Goal: Information Seeking & Learning: Learn about a topic

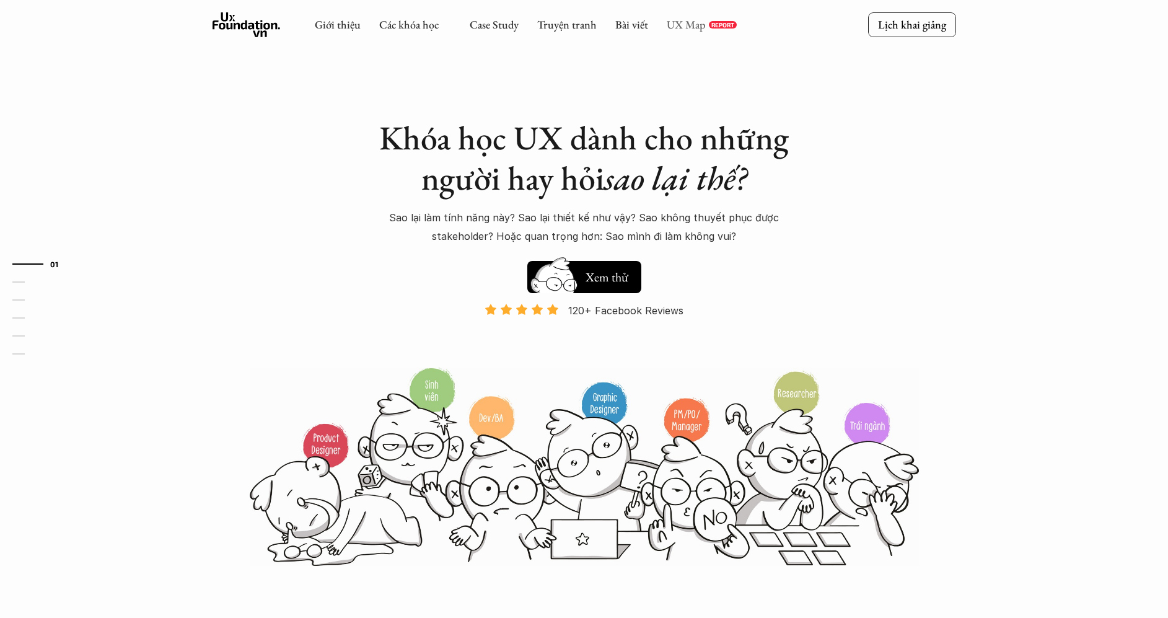
click at [691, 29] on link "UX Map" at bounding box center [686, 24] width 39 height 14
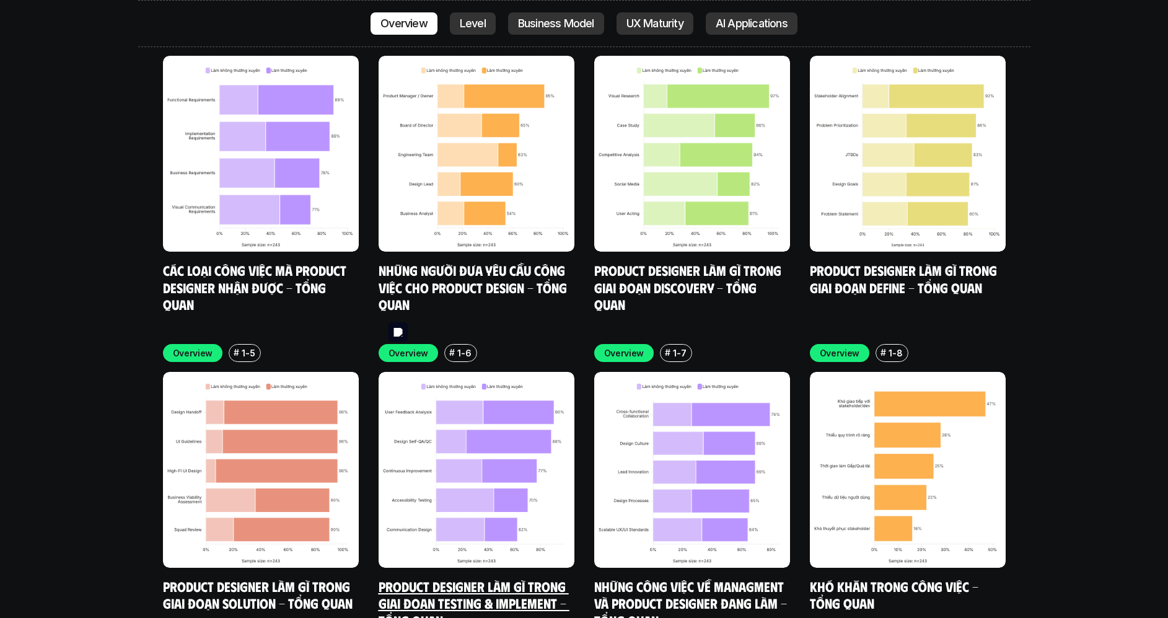
scroll to position [3779, 0]
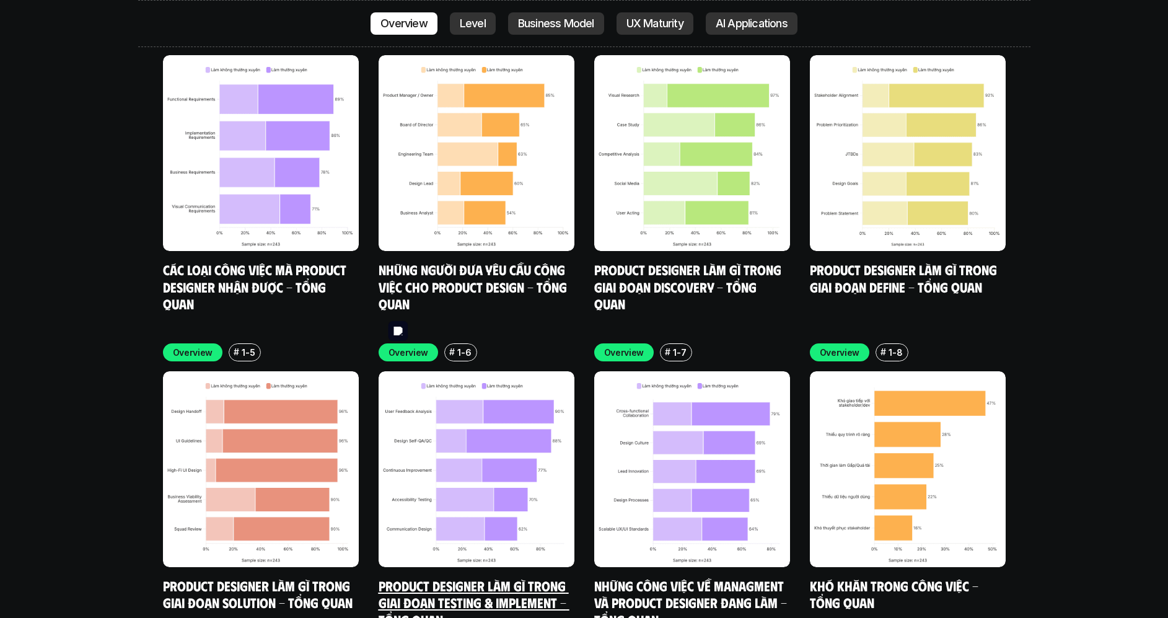
click at [459, 403] on img at bounding box center [477, 469] width 196 height 196
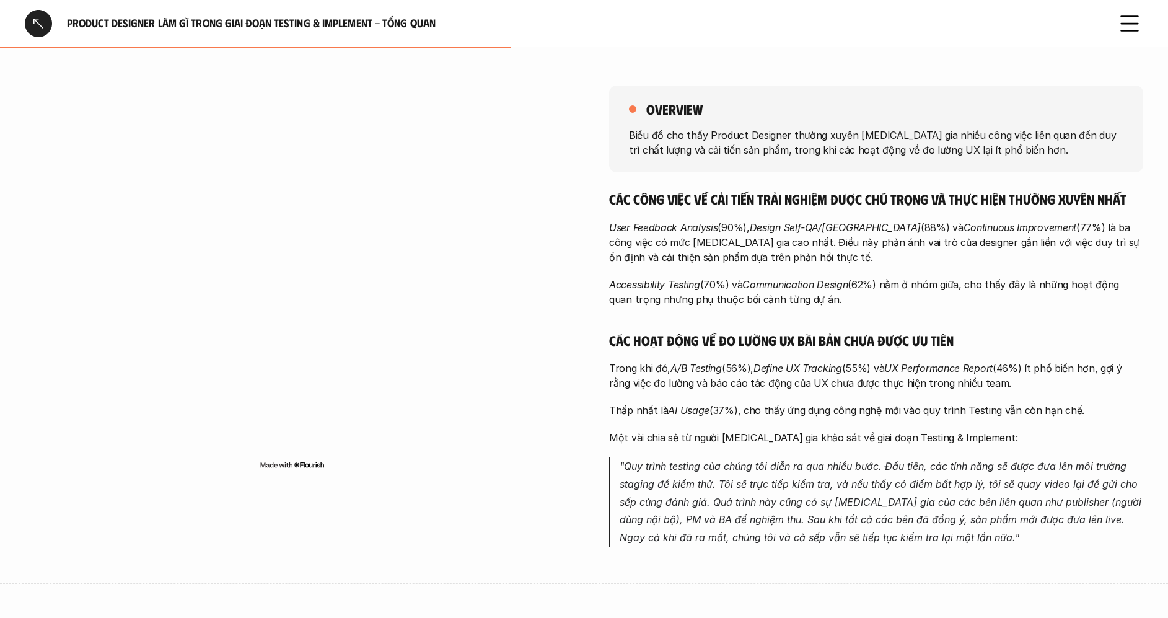
scroll to position [44, 0]
